Goal: Task Accomplishment & Management: Complete application form

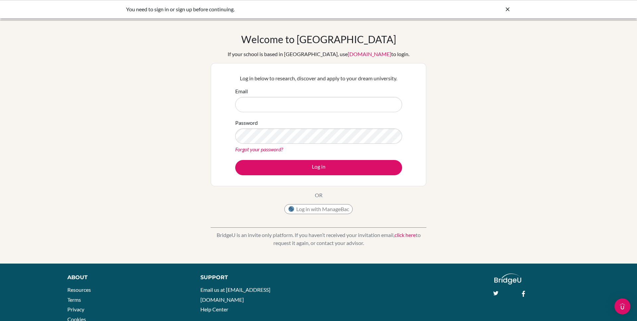
click at [398, 103] on span at bounding box center [398, 104] width 5 height 5
click at [312, 107] on input "Email" at bounding box center [318, 104] width 167 height 15
type input "[PERSON_NAME][EMAIL_ADDRESS][DOMAIN_NAME]"
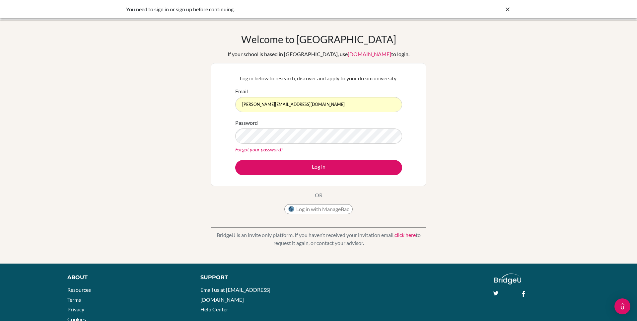
click at [280, 159] on form "Email [PERSON_NAME][EMAIL_ADDRESS][DOMAIN_NAME] Password Forgot your password? …" at bounding box center [318, 131] width 167 height 88
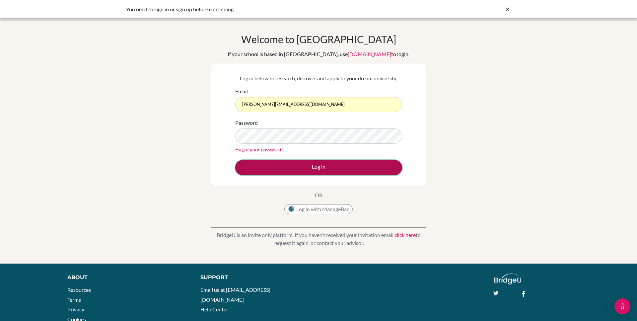
click at [279, 164] on button "Log in" at bounding box center [318, 167] width 167 height 15
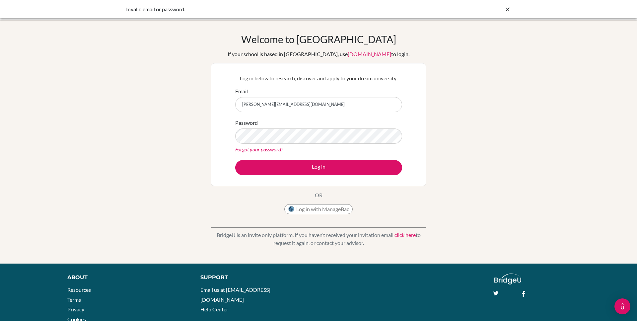
click at [397, 103] on span at bounding box center [398, 104] width 5 height 5
